Goal: Task Accomplishment & Management: Use online tool/utility

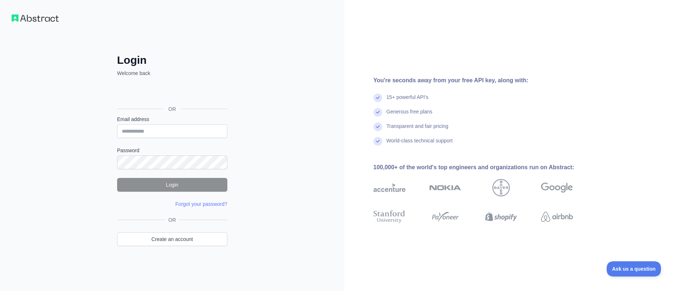
click at [407, 100] on div "15+ powerful API's" at bounding box center [408, 101] width 42 height 15
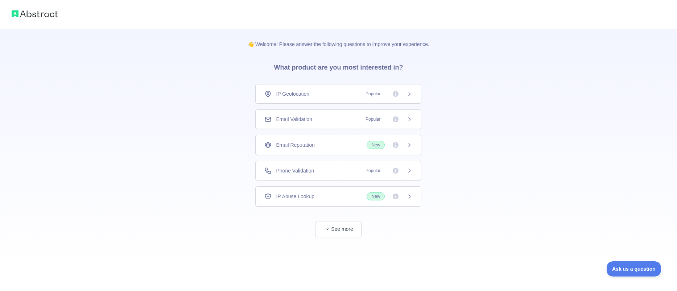
drag, startPoint x: 298, startPoint y: 163, endPoint x: 298, endPoint y: 168, distance: 4.4
click at [298, 164] on div "Phone Validation Popular" at bounding box center [338, 171] width 166 height 20
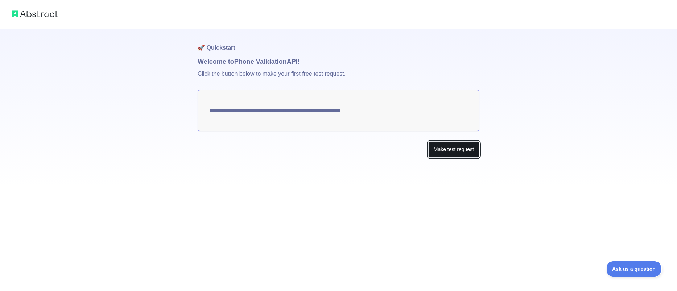
click at [450, 149] on button "Make test request" at bounding box center [453, 149] width 51 height 16
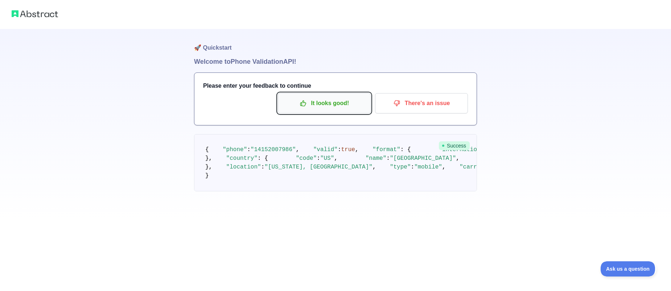
click at [325, 107] on p "It looks good!" at bounding box center [324, 103] width 82 height 12
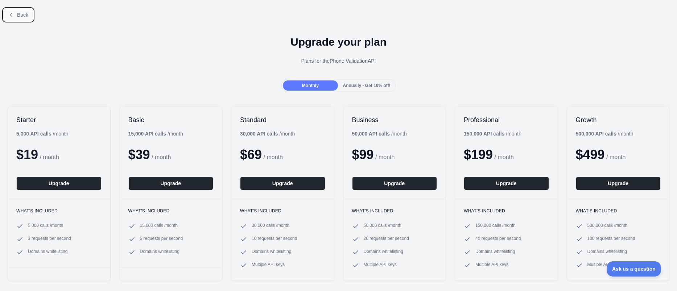
click at [18, 15] on span "Back" at bounding box center [22, 15] width 11 height 6
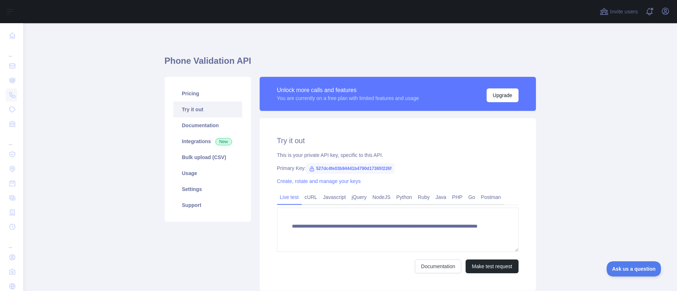
click at [332, 166] on span "527dc4fe03b94441b4790d17365f226f" at bounding box center [350, 168] width 88 height 11
copy span "527dc4fe03b94441b4790d17365f226f"
